Goal: Information Seeking & Learning: Learn about a topic

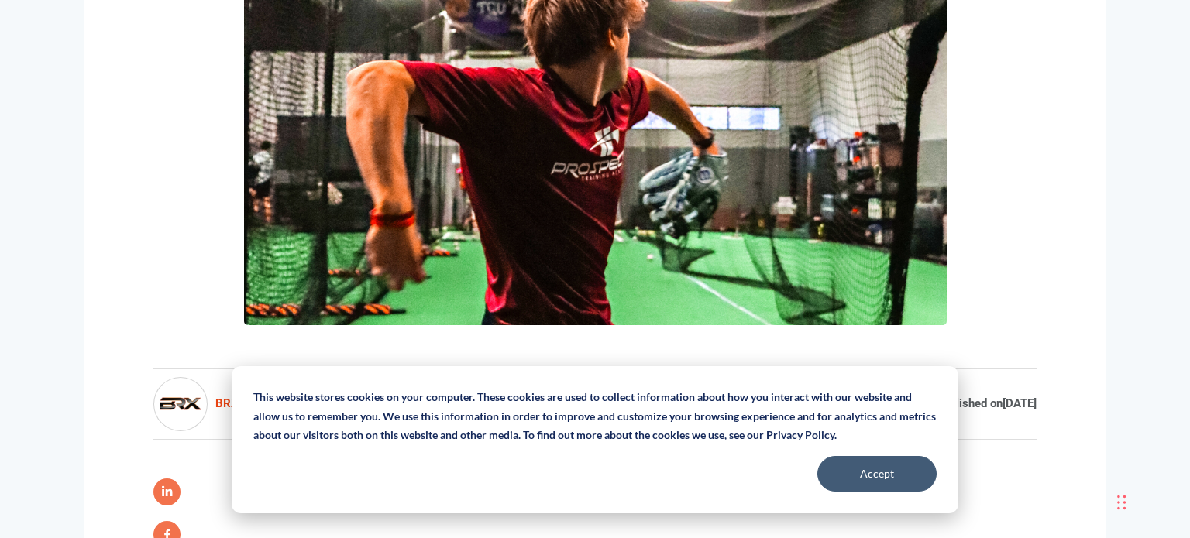
scroll to position [490, 0]
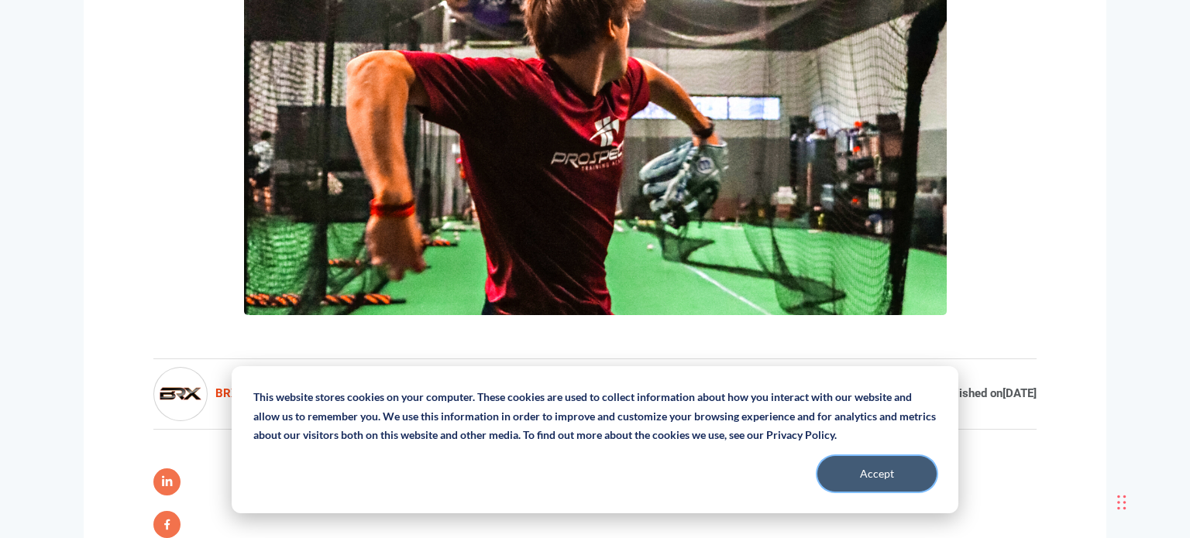
click at [905, 476] on button "Accept" at bounding box center [876, 474] width 119 height 36
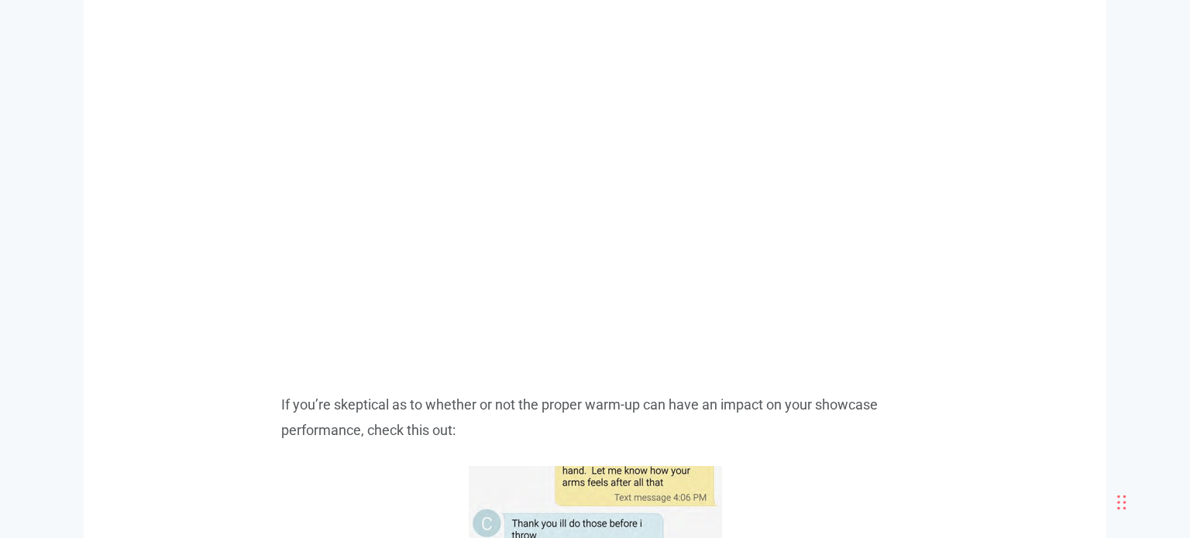
scroll to position [0, 0]
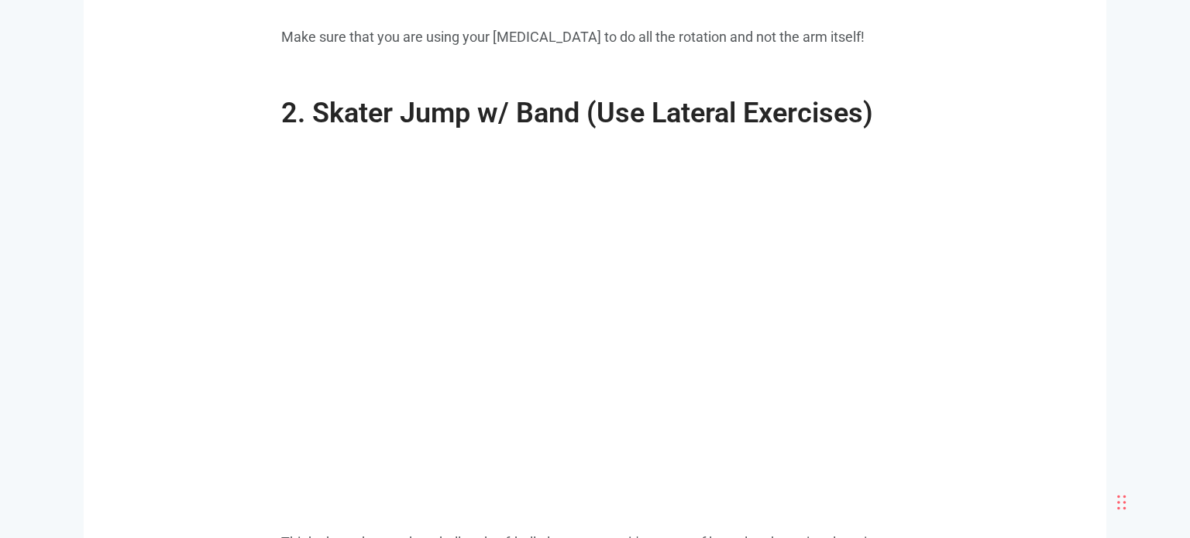
scroll to position [2814, 0]
